Goal: Find specific page/section: Find specific page/section

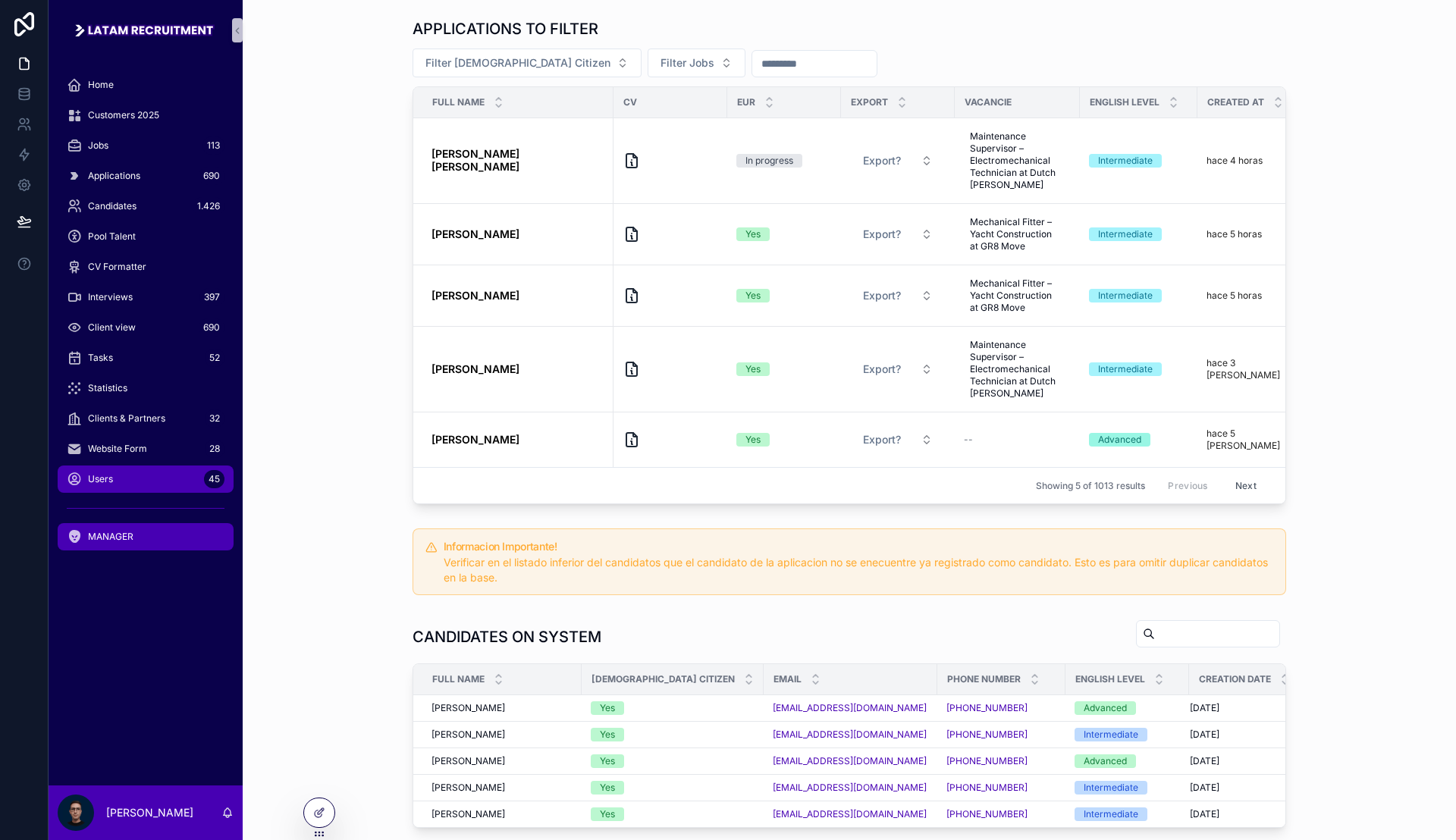
click at [155, 480] on div "Users 45" at bounding box center [145, 479] width 158 height 24
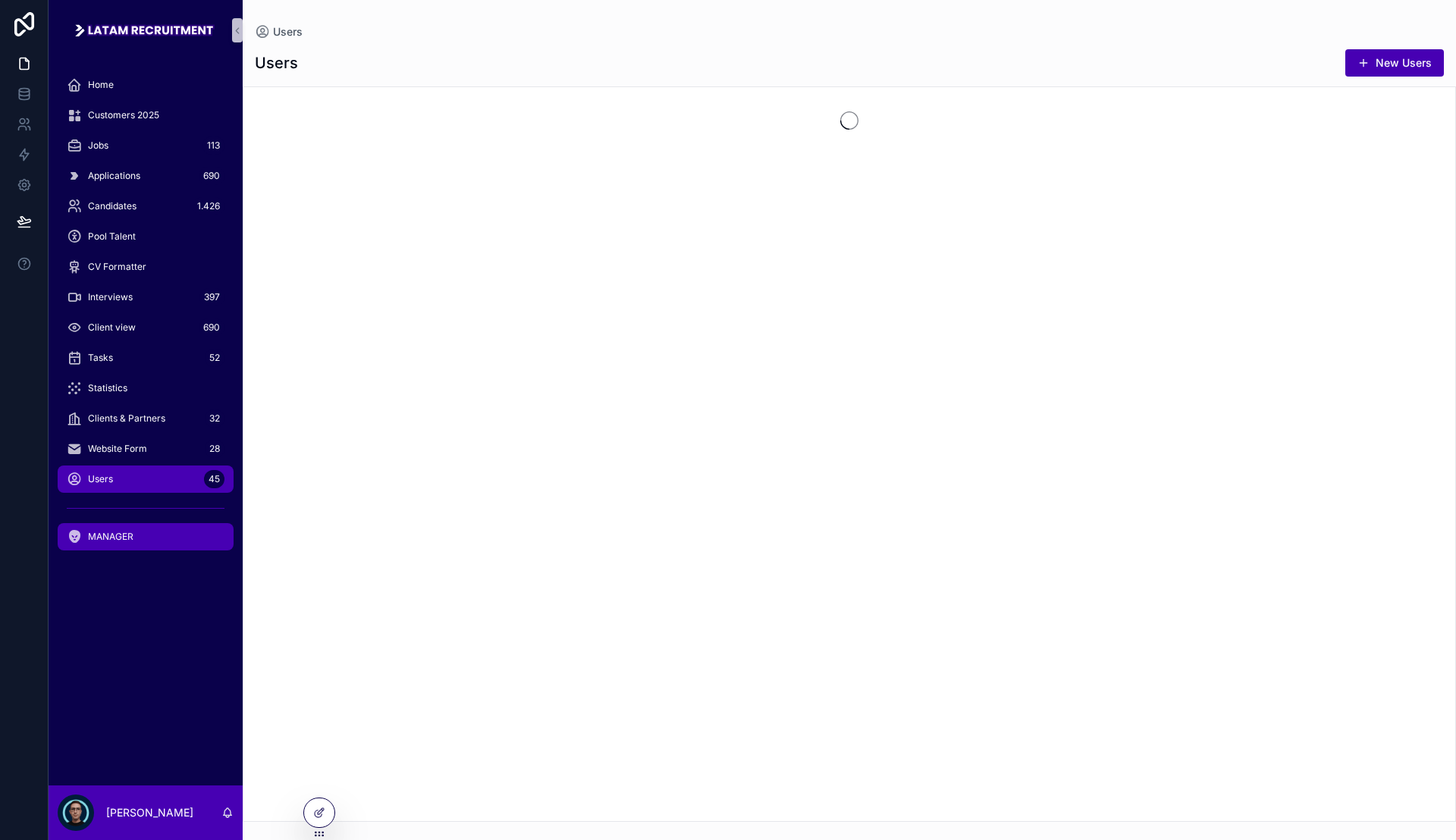
drag, startPoint x: 154, startPoint y: 522, endPoint x: 167, endPoint y: 507, distance: 19.8
click at [155, 523] on link "MANAGER" at bounding box center [146, 536] width 176 height 27
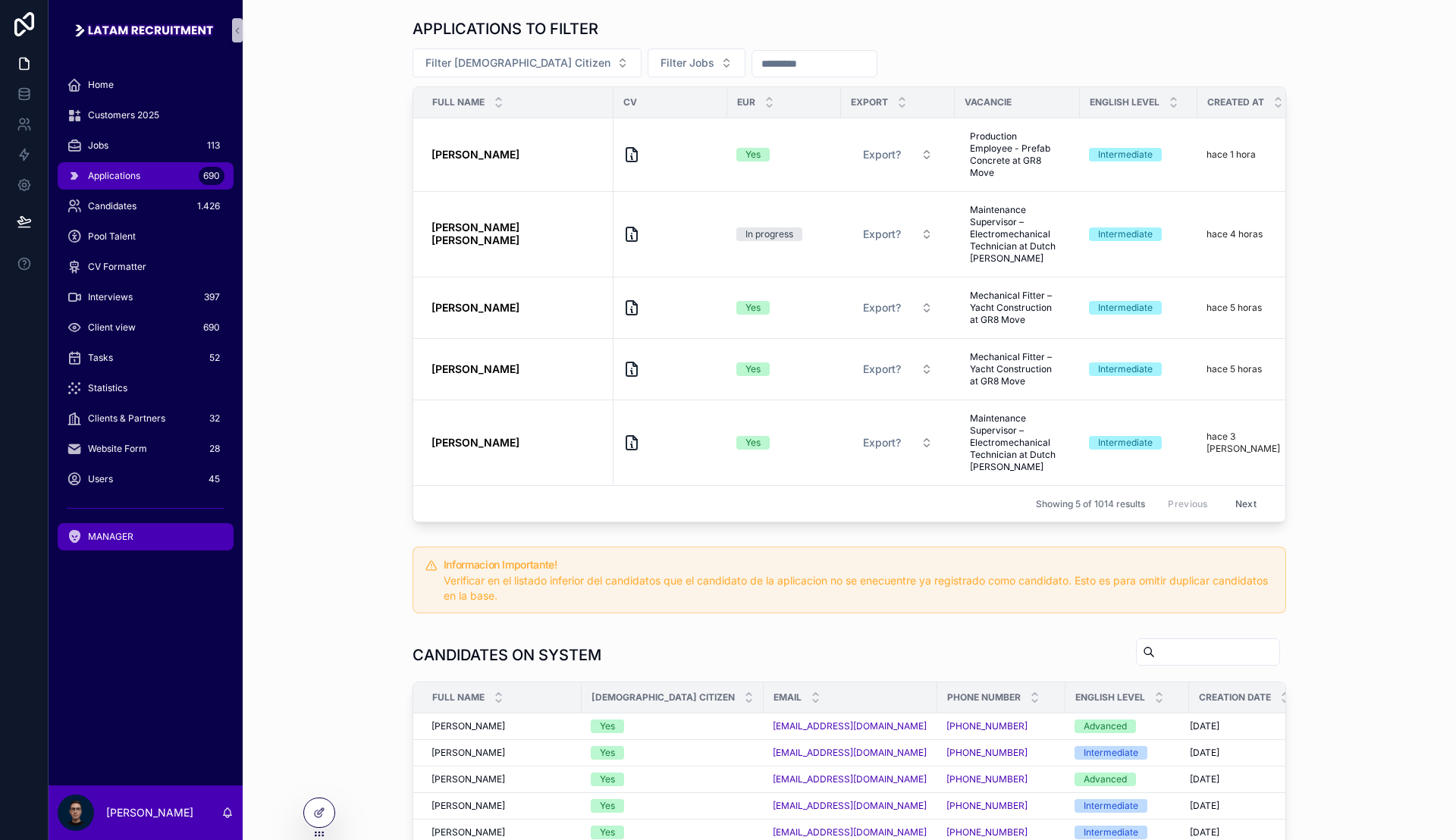
click at [138, 182] on div "Applications 690" at bounding box center [145, 176] width 158 height 24
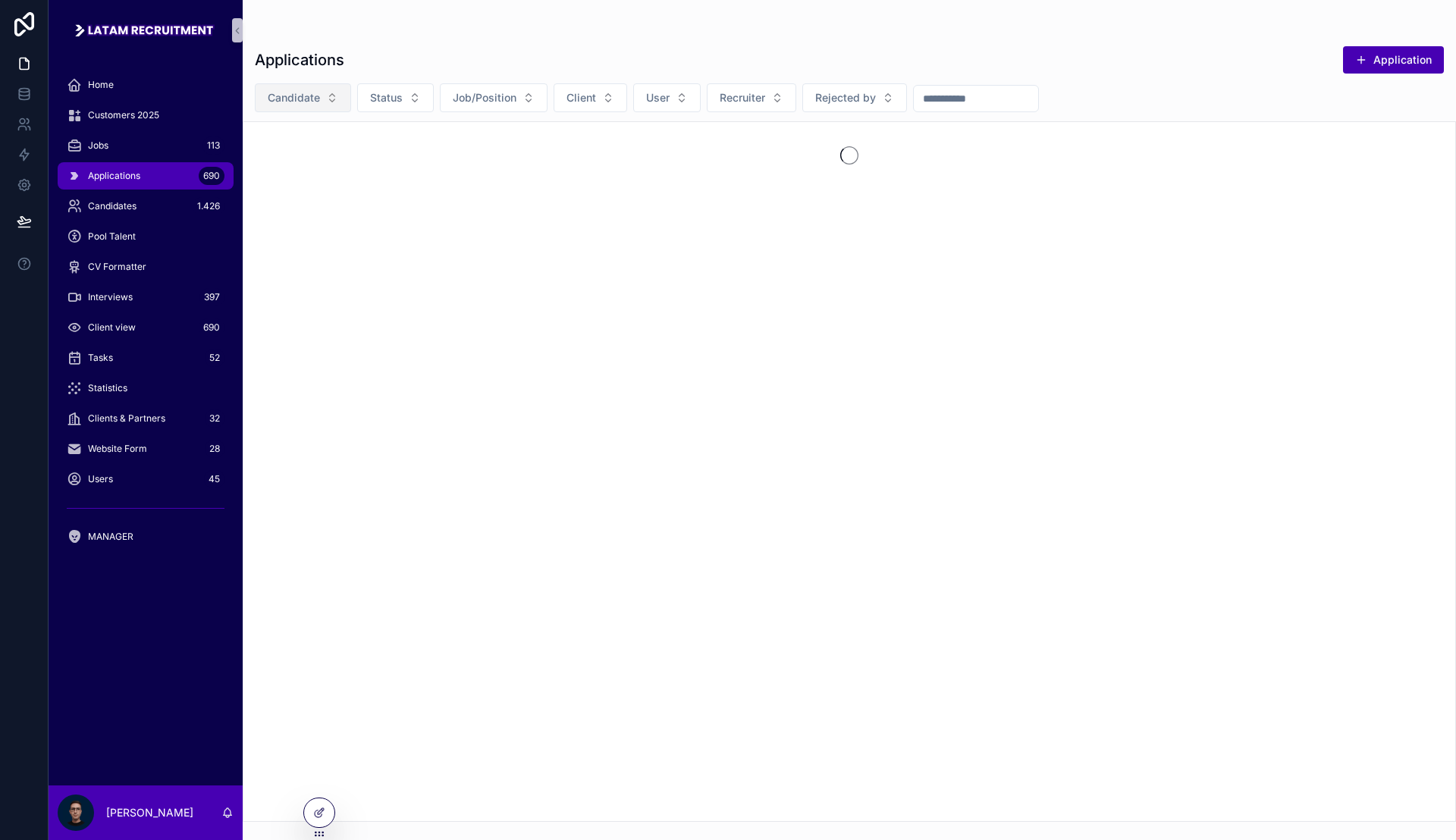
click at [311, 101] on span "Candidate" at bounding box center [294, 98] width 52 height 16
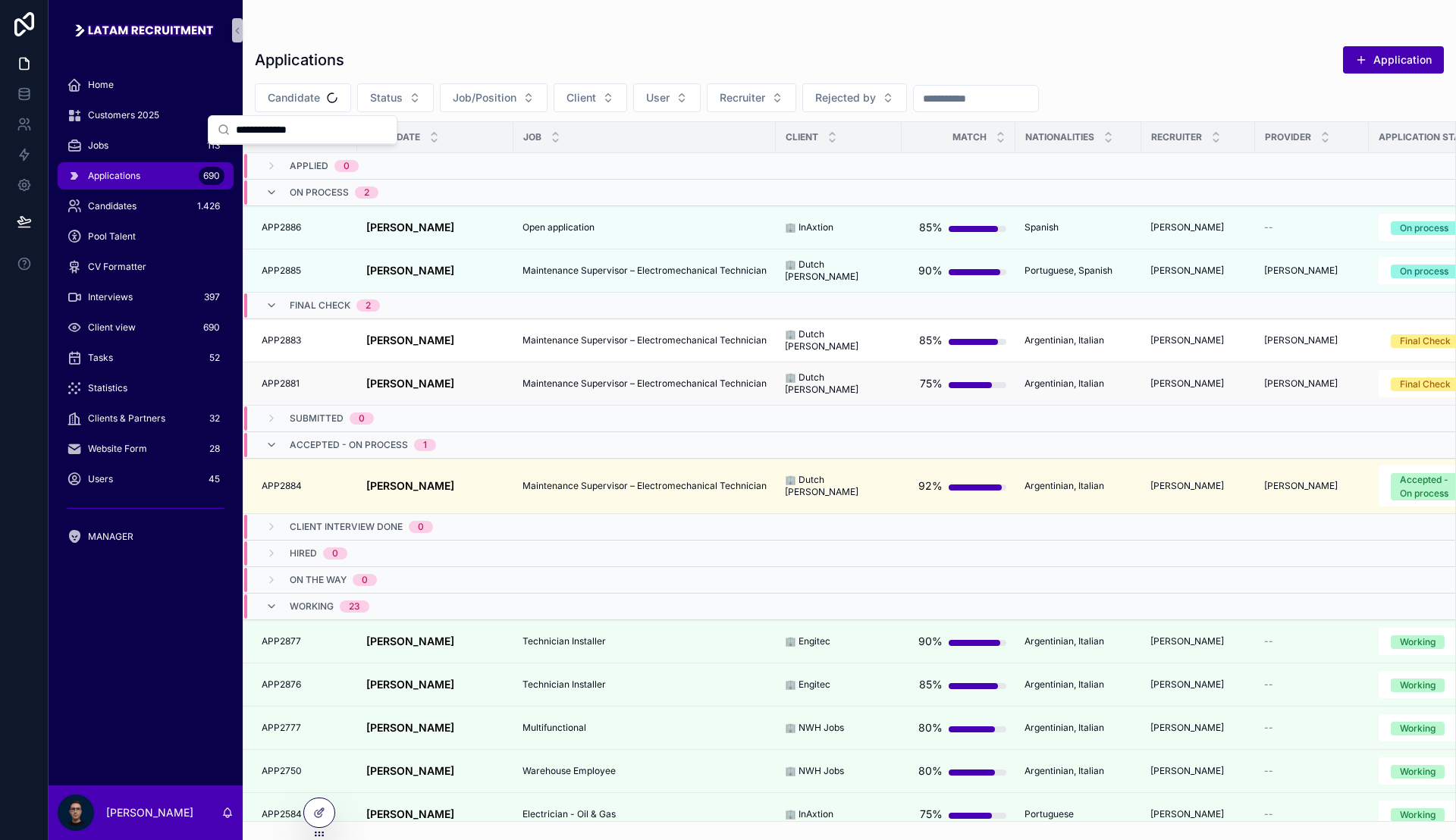
type input "**********"
click at [479, 393] on td "[PERSON_NAME] [PERSON_NAME]" at bounding box center [435, 384] width 156 height 43
click at [482, 381] on div "[PERSON_NAME] [PERSON_NAME]" at bounding box center [435, 384] width 138 height 13
